Goal: Transaction & Acquisition: Book appointment/travel/reservation

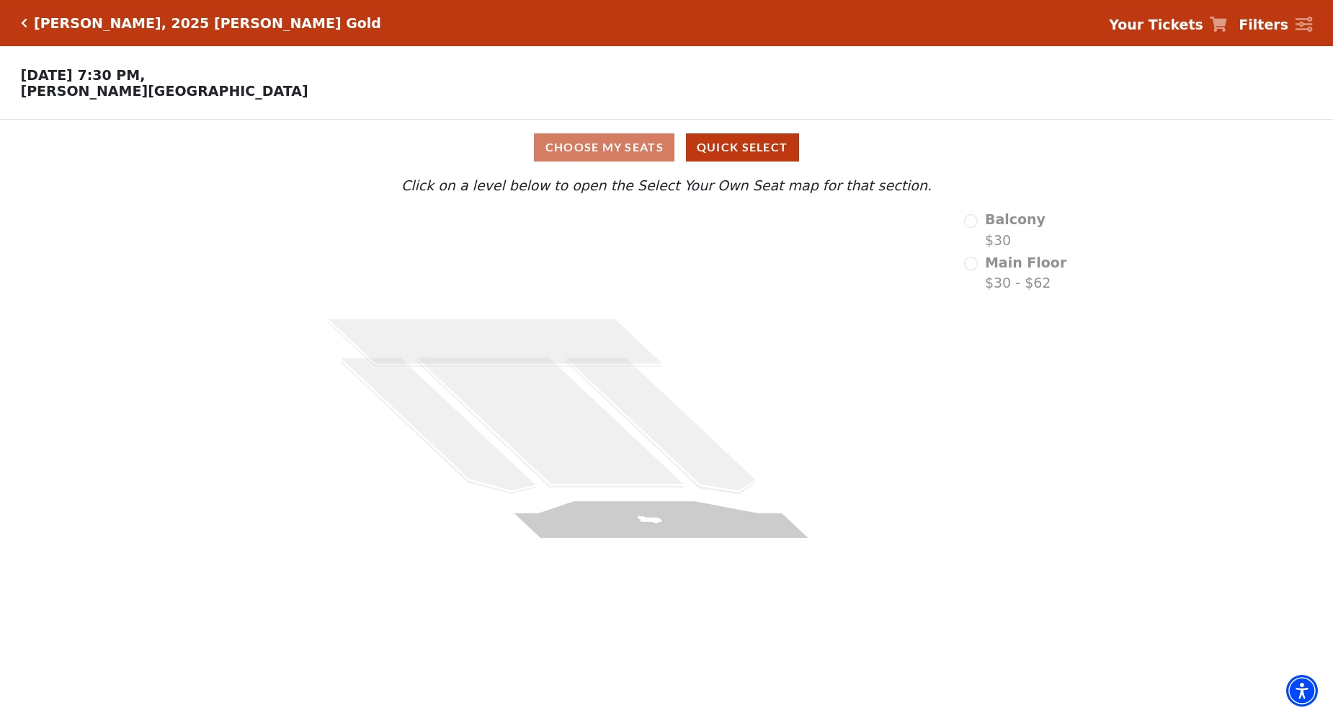
click at [1162, 22] on strong "Your Tickets" at bounding box center [1156, 25] width 94 height 16
click at [1166, 27] on strong "Your Tickets" at bounding box center [1156, 25] width 94 height 16
click at [18, 14] on div "[PERSON_NAME], 2025 [PERSON_NAME] Gold Your Tickets Filters" at bounding box center [666, 23] width 1333 height 46
click at [21, 18] on icon "Click here to go back to filters" at bounding box center [24, 23] width 6 height 10
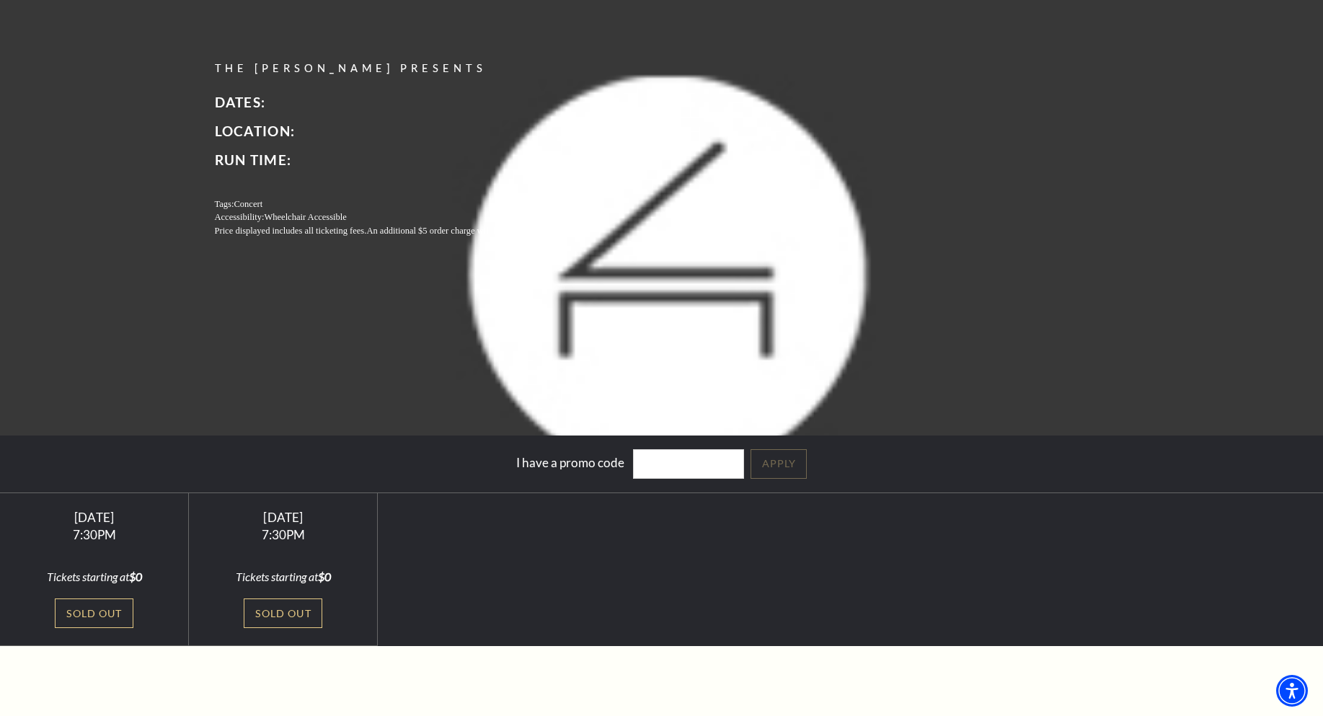
scroll to position [144, 0]
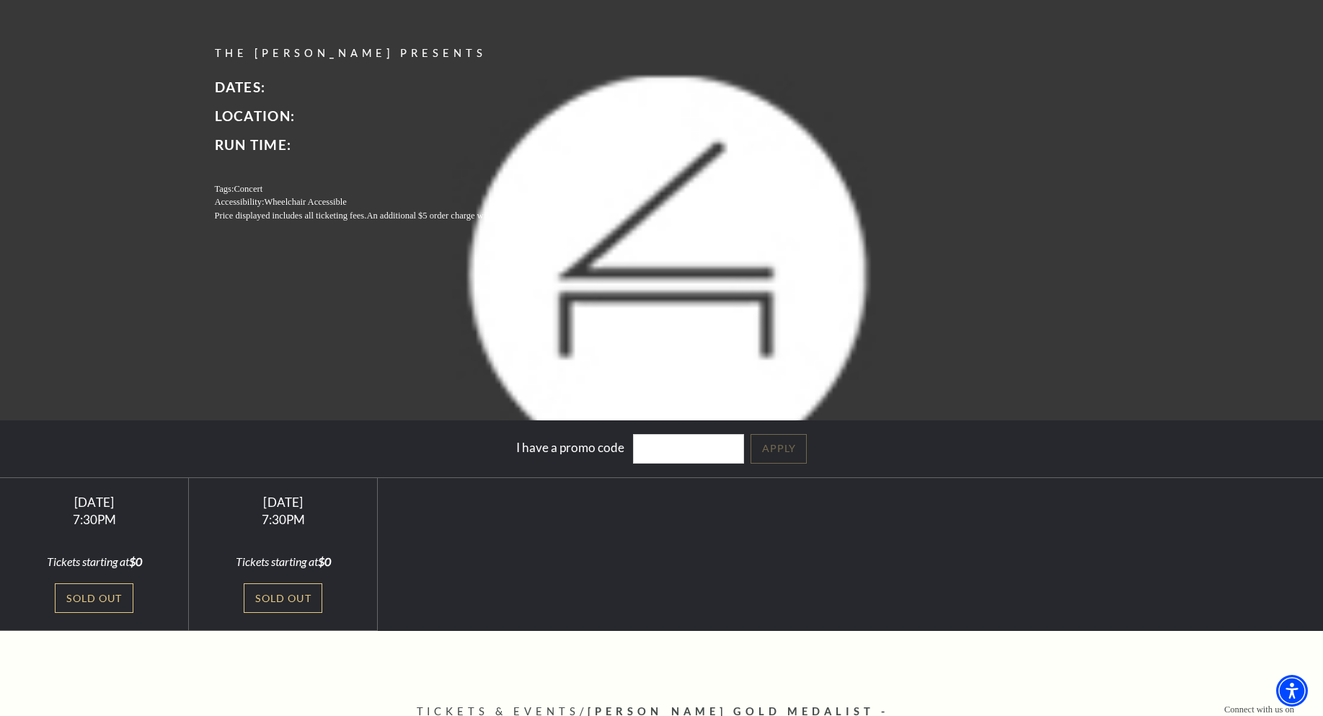
click at [284, 536] on div at bounding box center [283, 532] width 154 height 14
click at [284, 522] on div "7:30PM" at bounding box center [283, 519] width 154 height 12
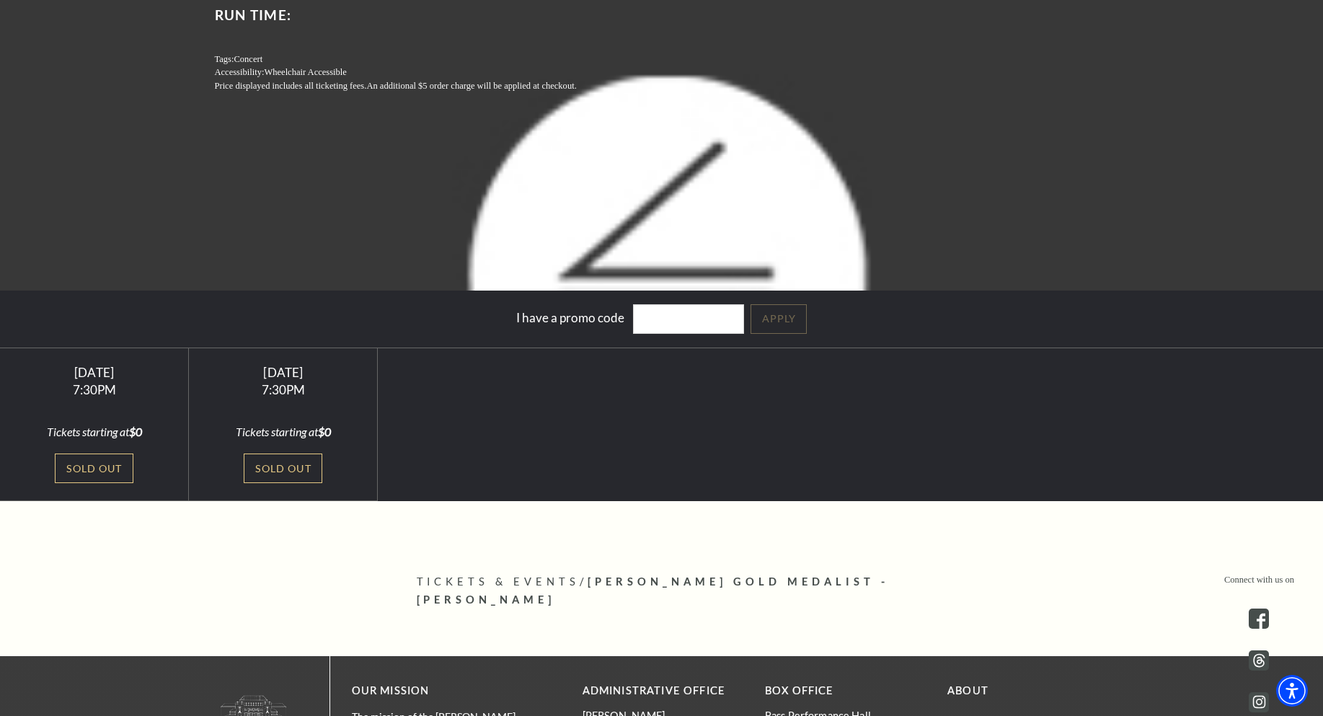
scroll to position [288, 0]
